Goal: Information Seeking & Learning: Check status

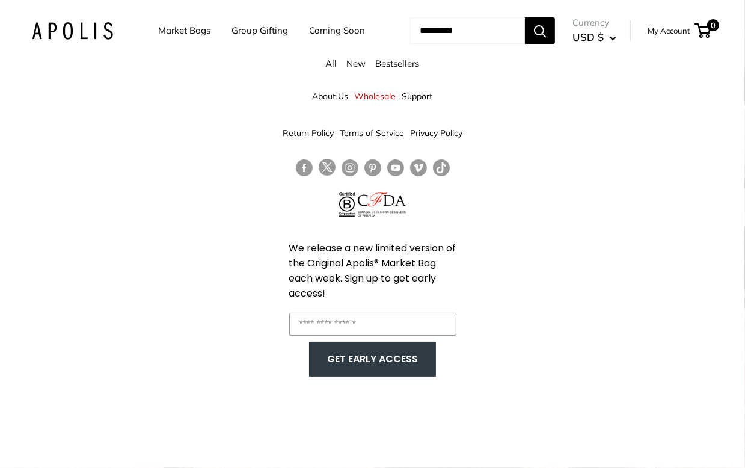
click at [555, 193] on div "About Us Wholesale Support Return Policy Terms of Service Privacy Policy We rel…" at bounding box center [372, 234] width 745 height 468
click at [419, 69] on link "Bestsellers" at bounding box center [398, 63] width 44 height 11
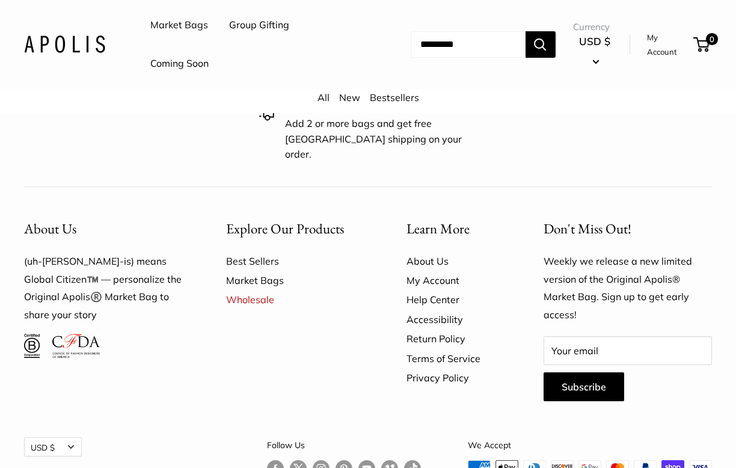
scroll to position [1102, 0]
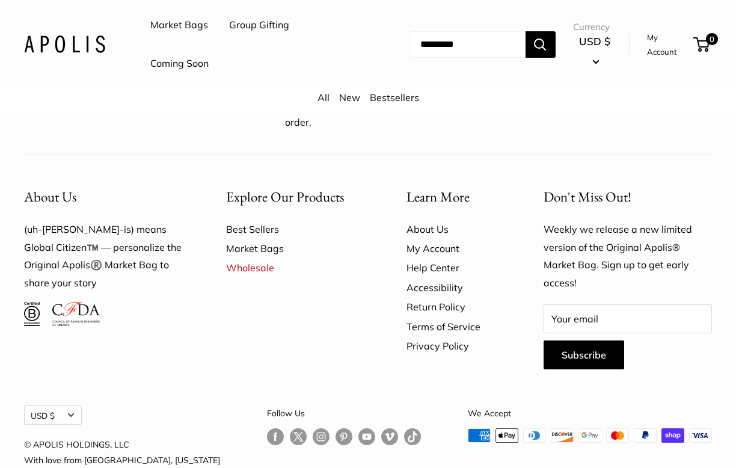
click at [442, 258] on link "Help Center" at bounding box center [455, 267] width 96 height 19
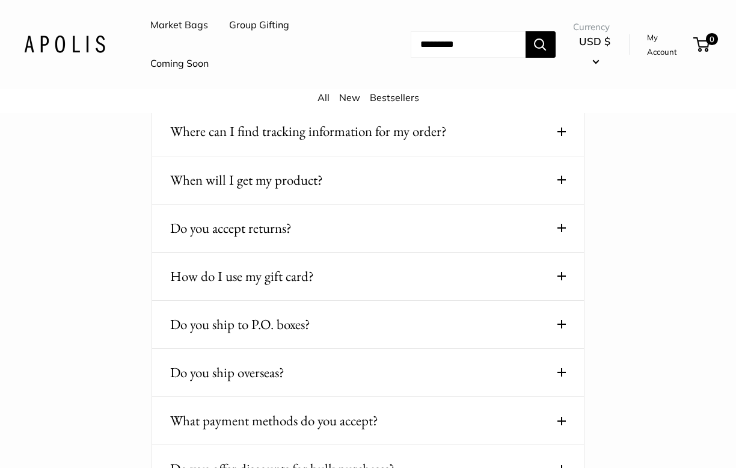
scroll to position [481, 0]
click at [464, 180] on button "When will I get my product?" at bounding box center [368, 179] width 396 height 23
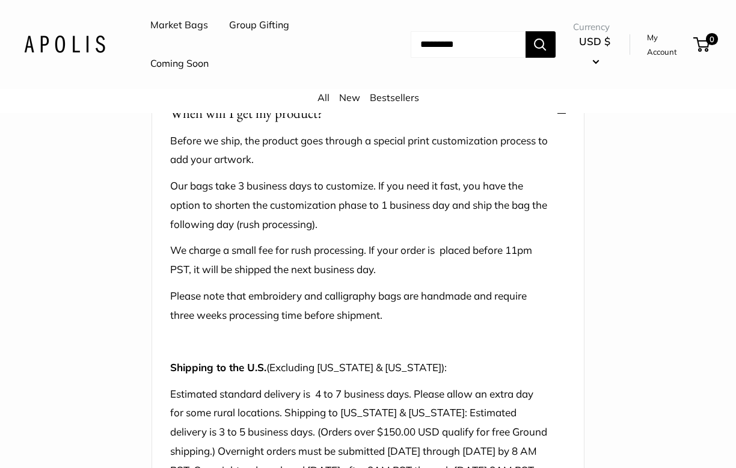
scroll to position [541, 0]
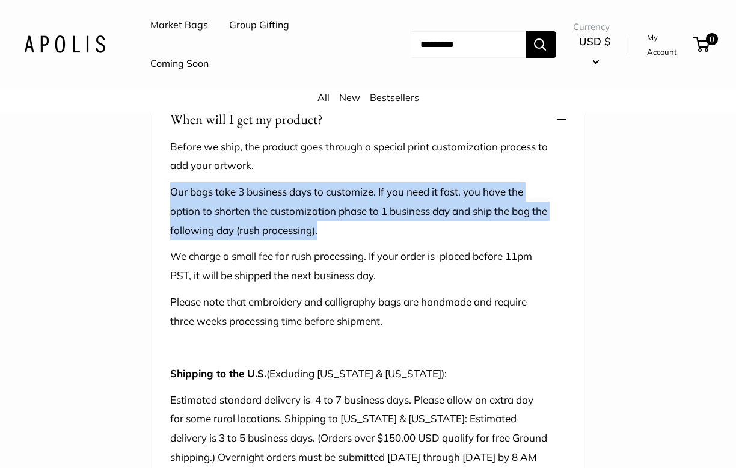
drag, startPoint x: 167, startPoint y: 191, endPoint x: 438, endPoint y: 220, distance: 272.9
click at [438, 220] on div "When will I get my product? Before we ship, the product goes through a special …" at bounding box center [368, 317] width 433 height 442
copy p "Our bags take 3 business days to customize. If you need it fast, you have the o…"
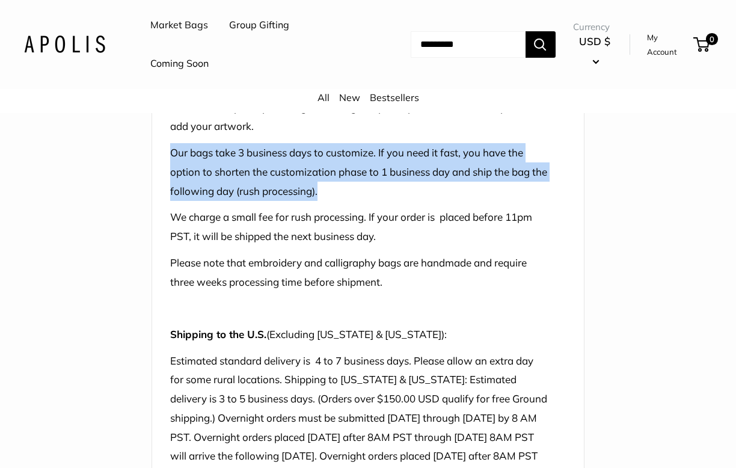
scroll to position [602, 0]
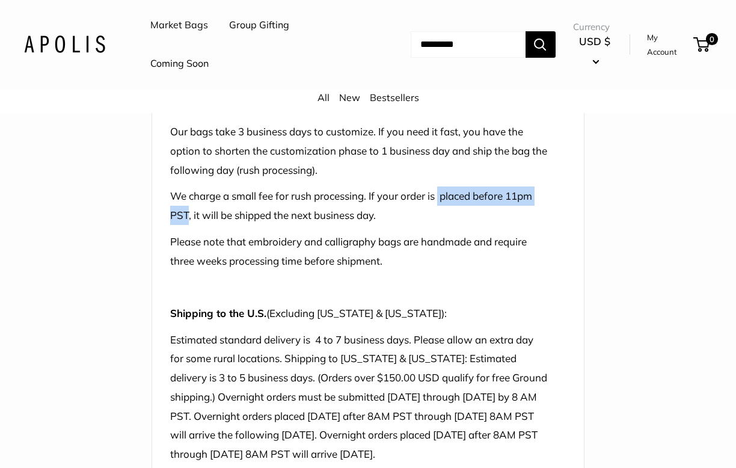
drag, startPoint x: 442, startPoint y: 196, endPoint x: 188, endPoint y: 212, distance: 254.4
click at [188, 212] on p "We charge a small fee for rush processing. If your order is placed before 11pm …" at bounding box center [359, 205] width 378 height 39
copy p "placed before 11pm PST"
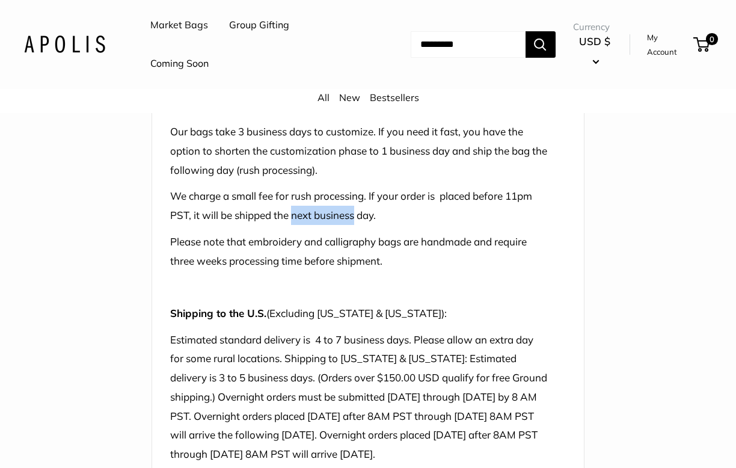
drag, startPoint x: 294, startPoint y: 215, endPoint x: 348, endPoint y: 215, distance: 54.1
click at [348, 215] on p "We charge a small fee for rush processing. If your order is placed before 11pm …" at bounding box center [359, 205] width 378 height 39
click at [251, 218] on p "We charge a small fee for rush processing. If your order is placed before 11pm …" at bounding box center [359, 205] width 378 height 39
copy p "be shipped the next business day."
drag, startPoint x: 222, startPoint y: 211, endPoint x: 412, endPoint y: 217, distance: 190.2
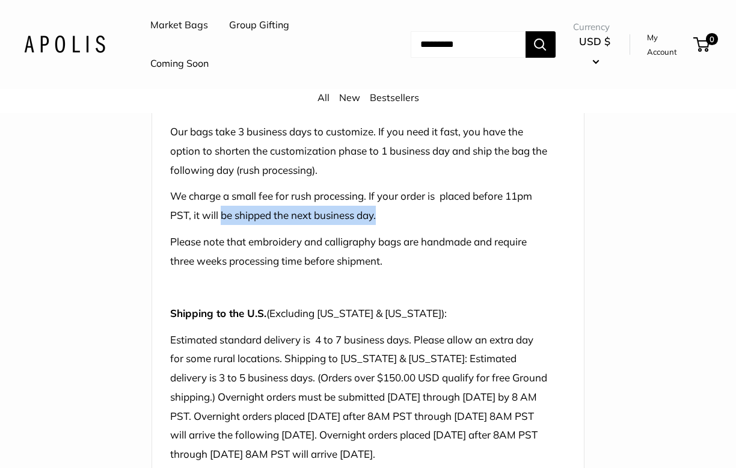
click at [412, 217] on p "We charge a small fee for rush processing. If your order is placed before 11pm …" at bounding box center [359, 205] width 378 height 39
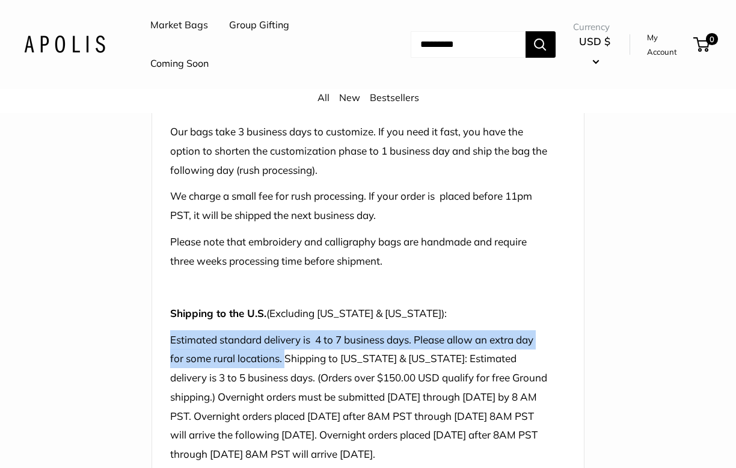
drag, startPoint x: 171, startPoint y: 341, endPoint x: 285, endPoint y: 351, distance: 114.1
click at [285, 351] on p "Estimated standard delivery is 4 to 7 business days. Please allow an extra day …" at bounding box center [359, 397] width 378 height 134
copy p "Estimated standard delivery is 4 to 7 business days. Please allow an extra day …"
